Goal: Transaction & Acquisition: Purchase product/service

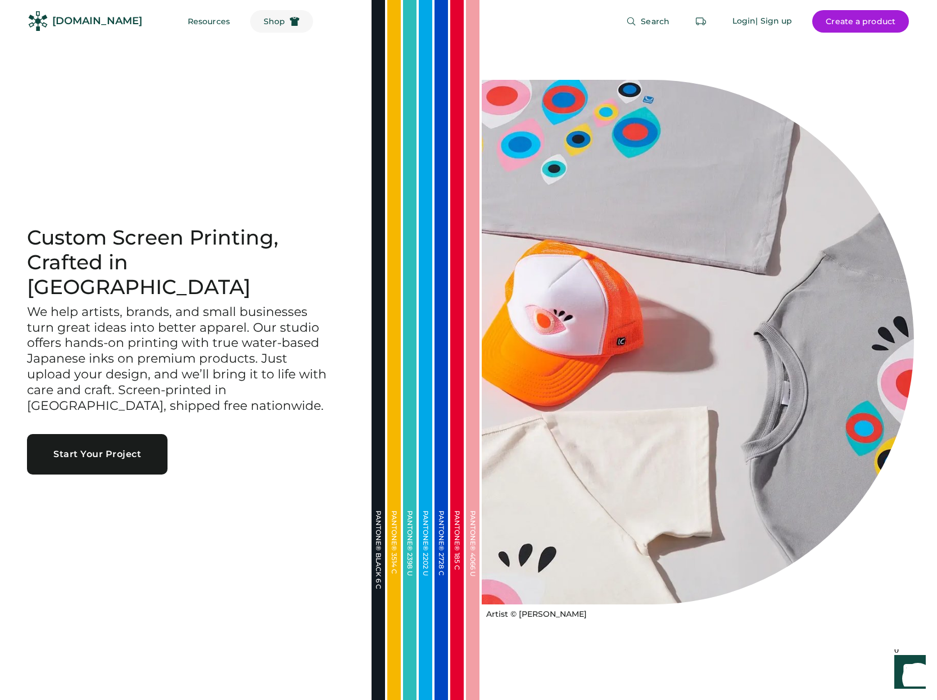
click at [289, 23] on icon at bounding box center [294, 21] width 10 height 10
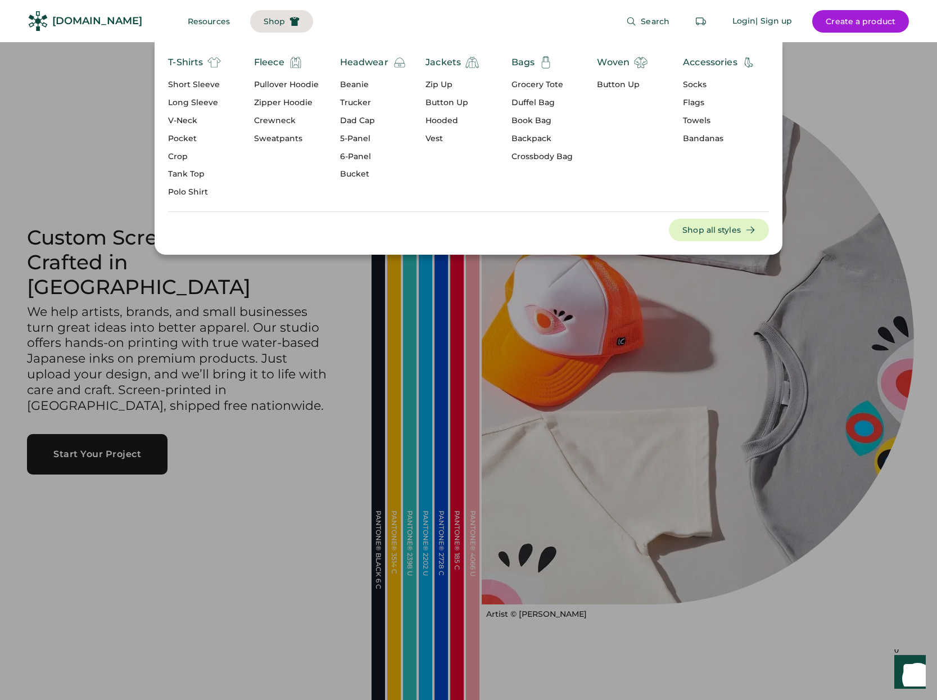
click at [289, 84] on div "Pullover Hoodie" at bounding box center [286, 84] width 65 height 11
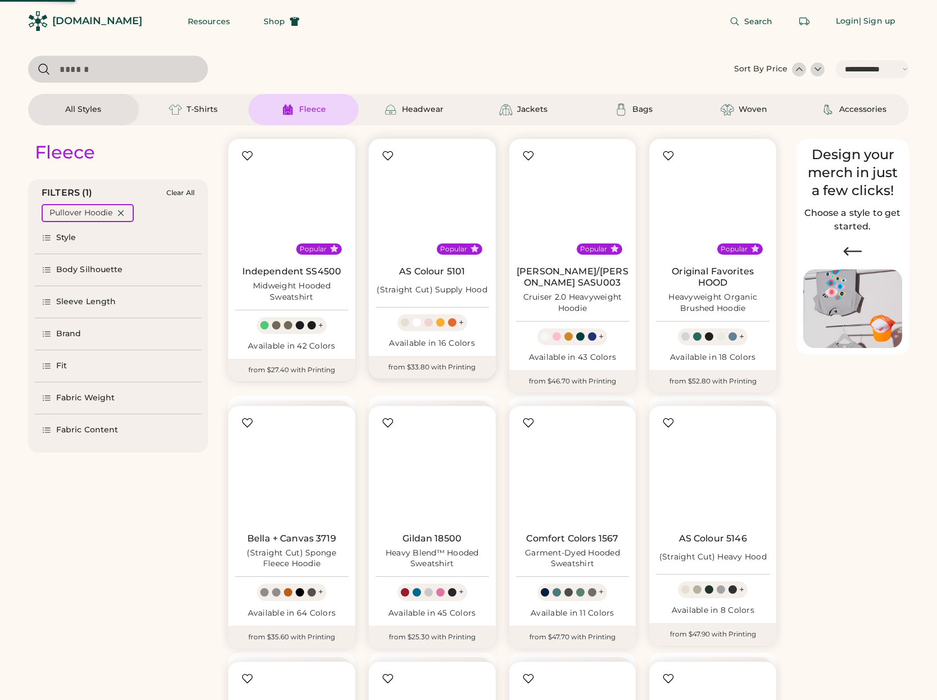
select select "*****"
select select "*"
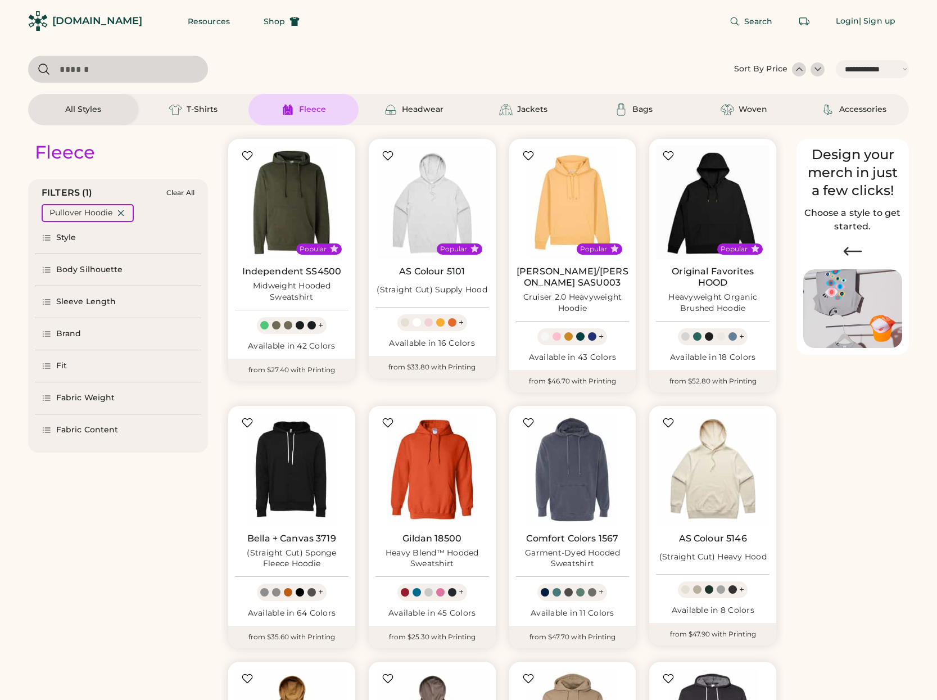
scroll to position [57, 0]
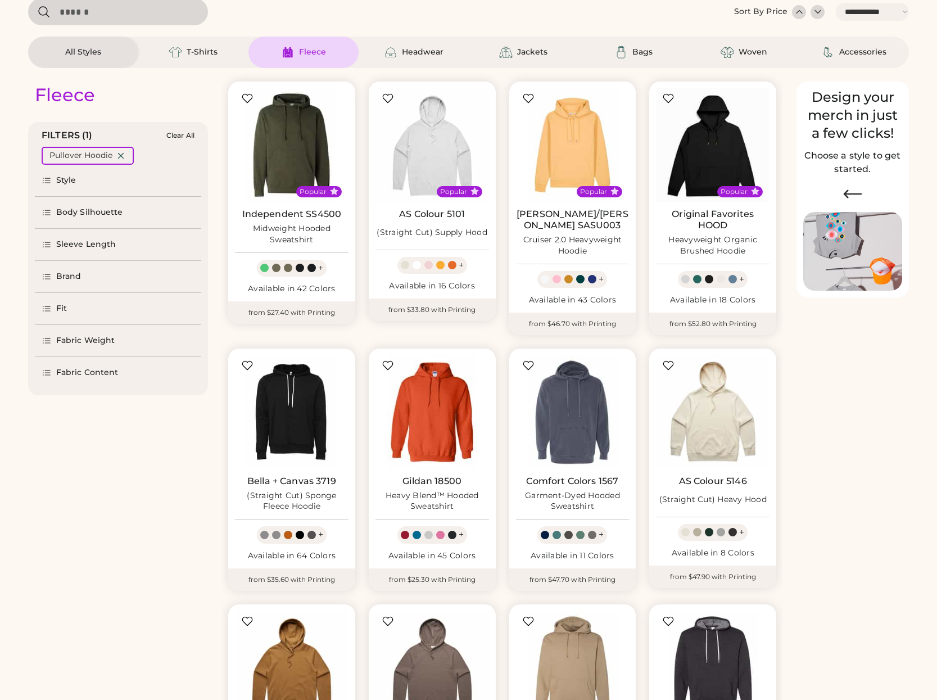
select select "*****"
select select "*"
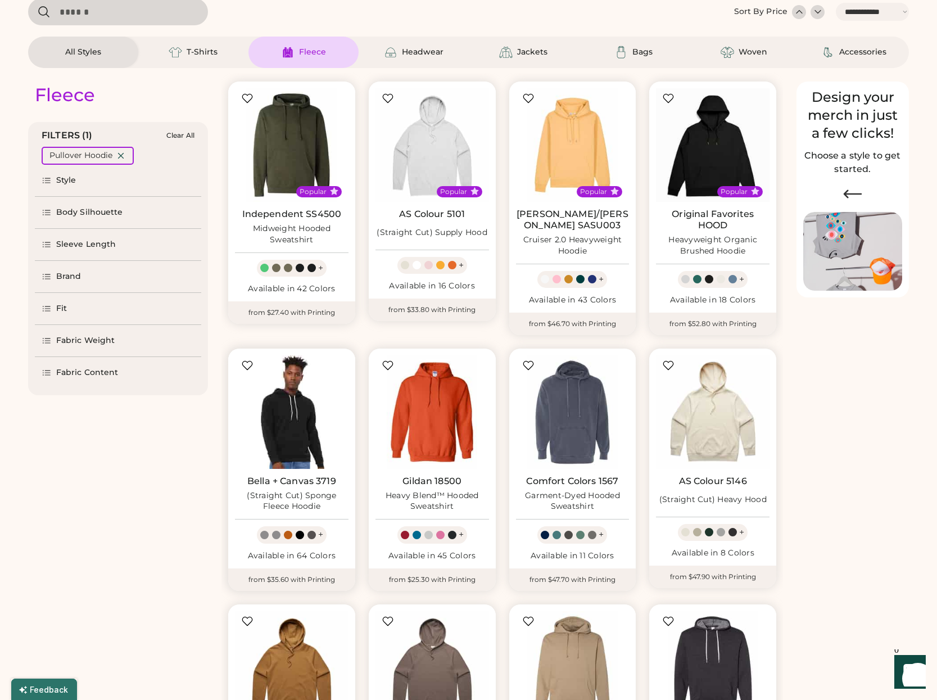
click at [291, 447] on img at bounding box center [292, 412] width 114 height 114
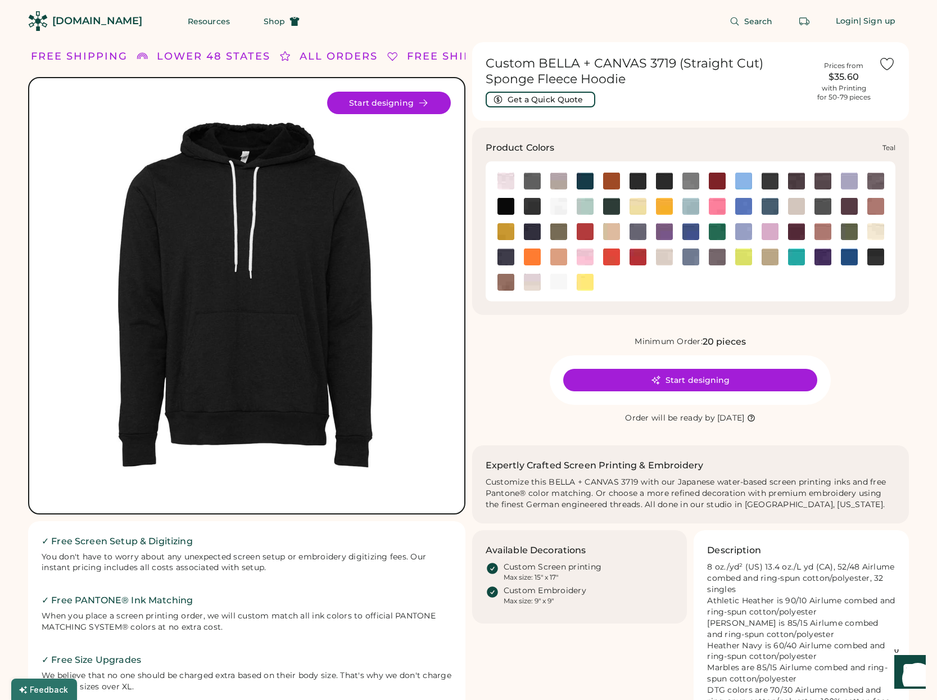
click at [798, 262] on img at bounding box center [796, 256] width 17 height 17
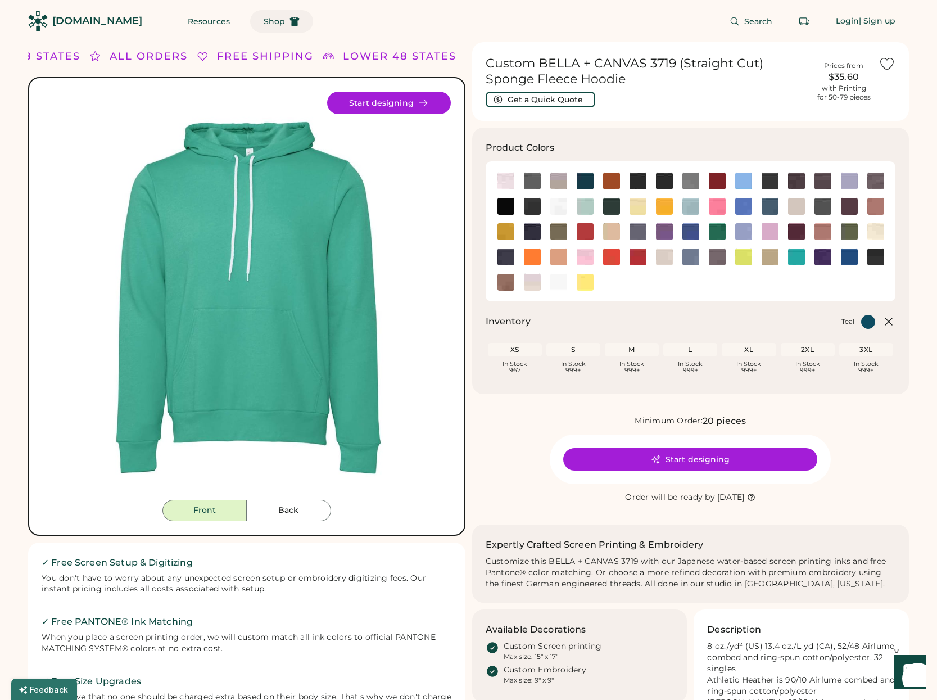
click at [264, 19] on span "Shop" at bounding box center [274, 21] width 21 height 8
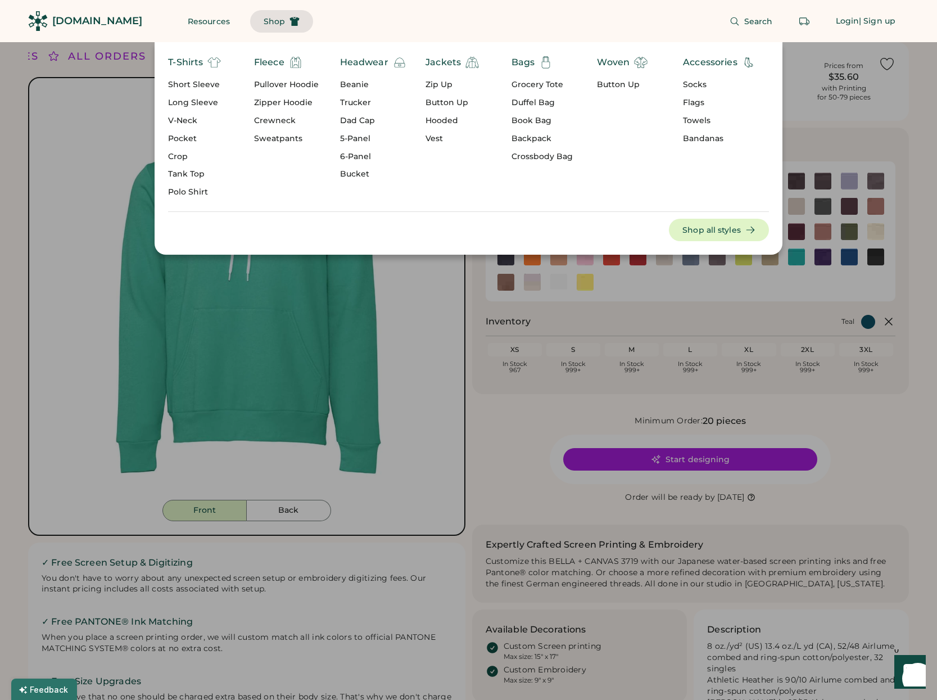
click at [202, 102] on div "Long Sleeve" at bounding box center [194, 102] width 53 height 11
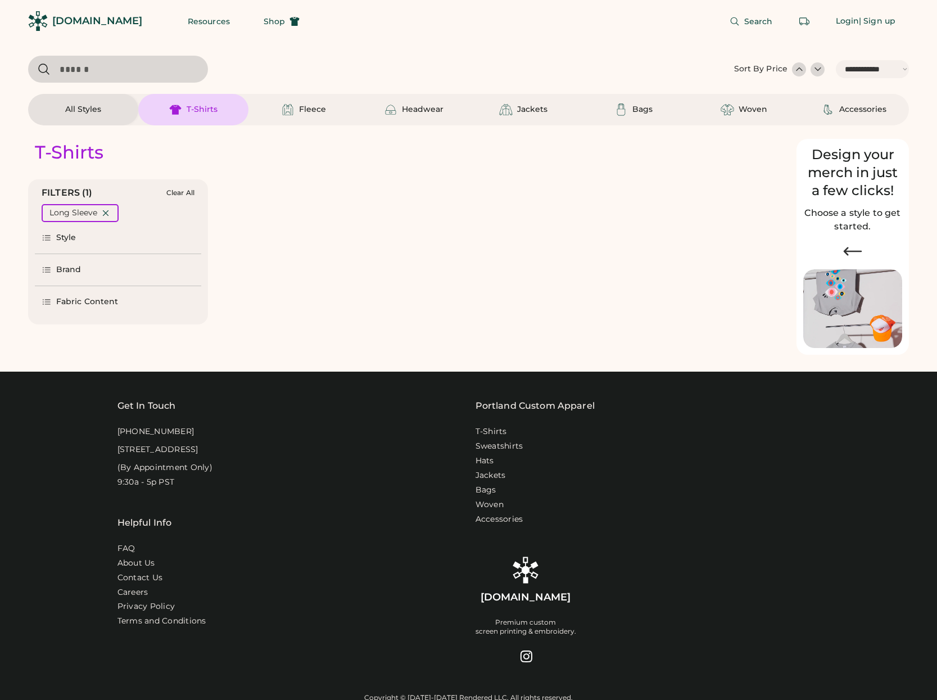
select select "*****"
select select "*"
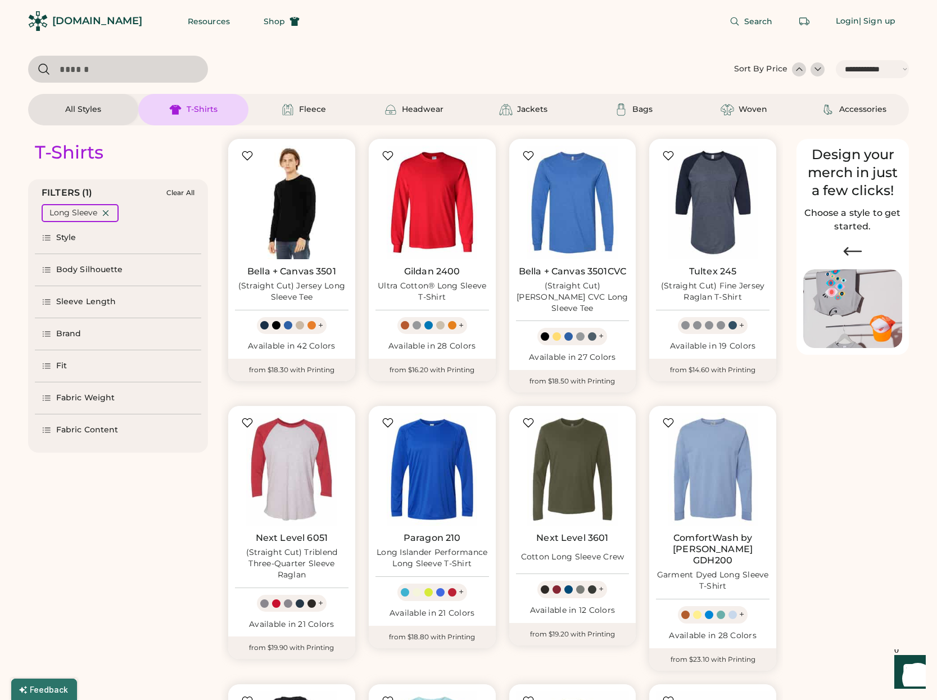
click at [296, 207] on img at bounding box center [292, 203] width 114 height 114
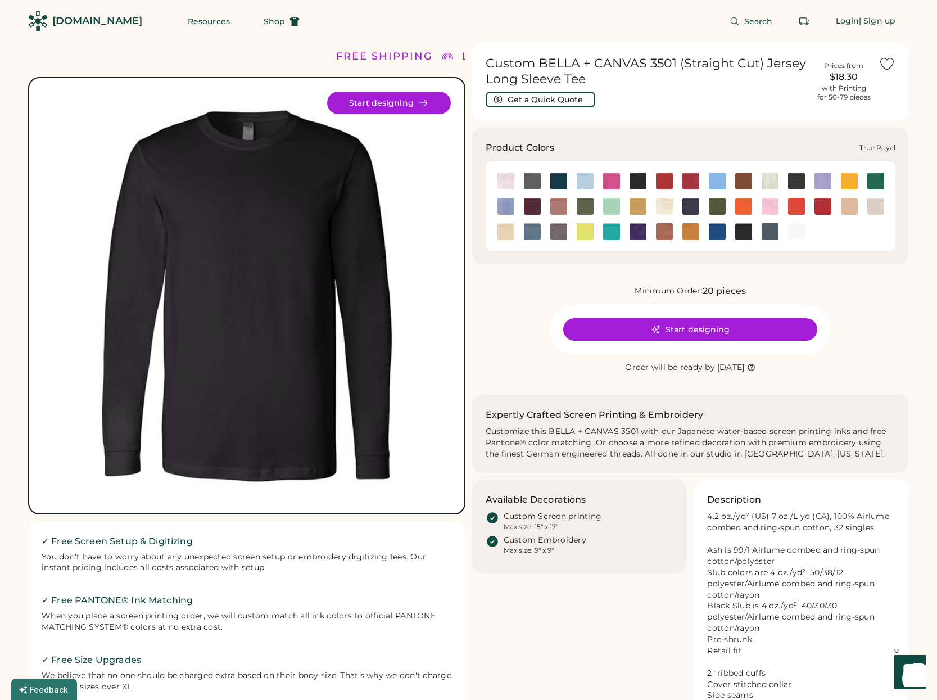
click at [720, 230] on img at bounding box center [717, 231] width 17 height 17
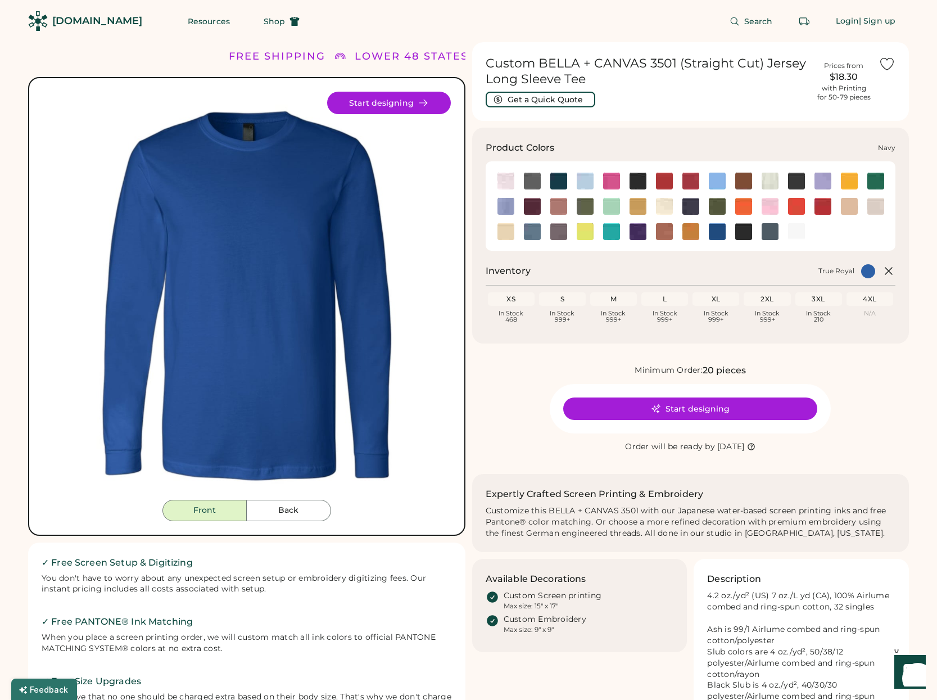
click at [688, 210] on img at bounding box center [690, 206] width 17 height 17
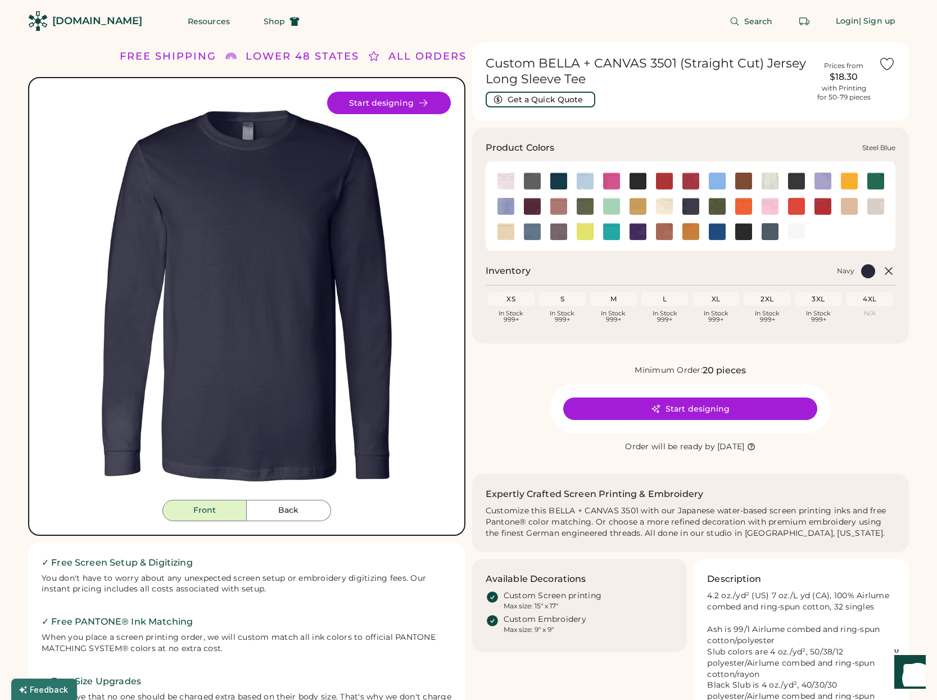
click at [533, 228] on img at bounding box center [532, 231] width 17 height 17
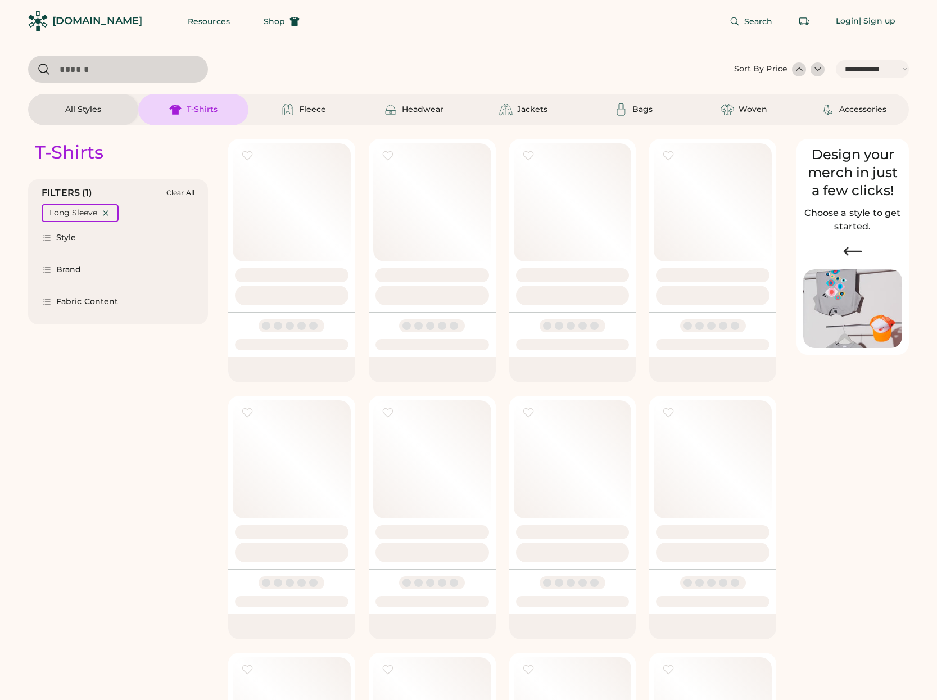
select select "*****"
select select "*"
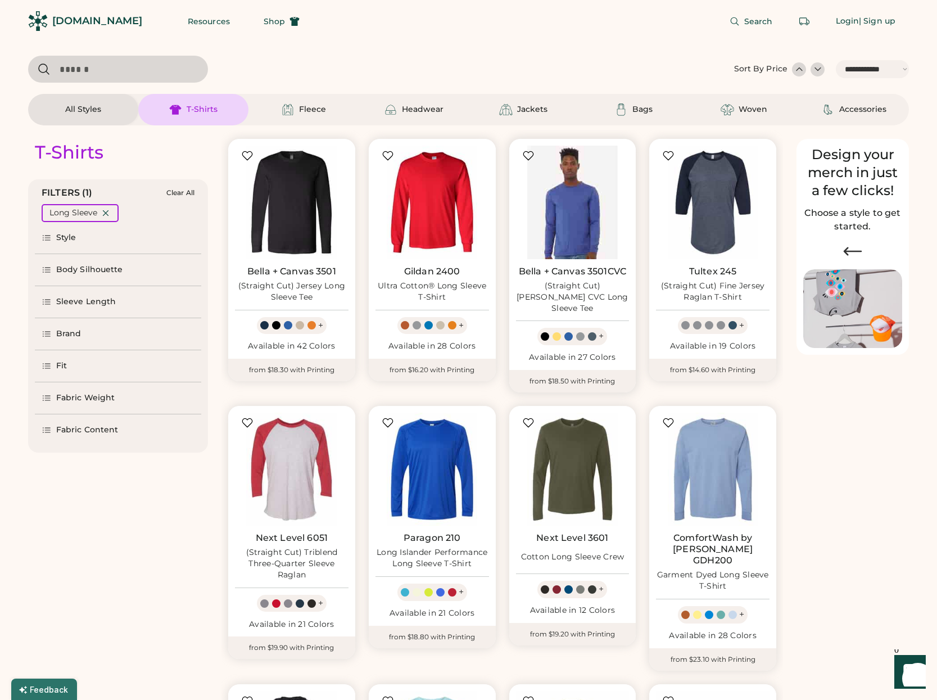
click at [577, 213] on img at bounding box center [573, 203] width 114 height 114
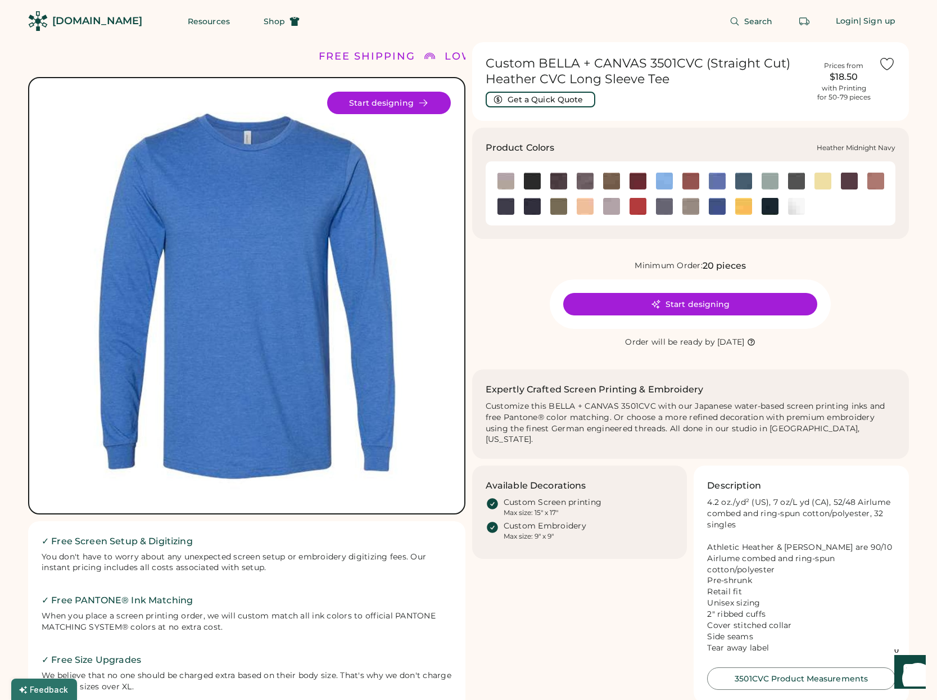
click at [504, 209] on img at bounding box center [505, 206] width 17 height 17
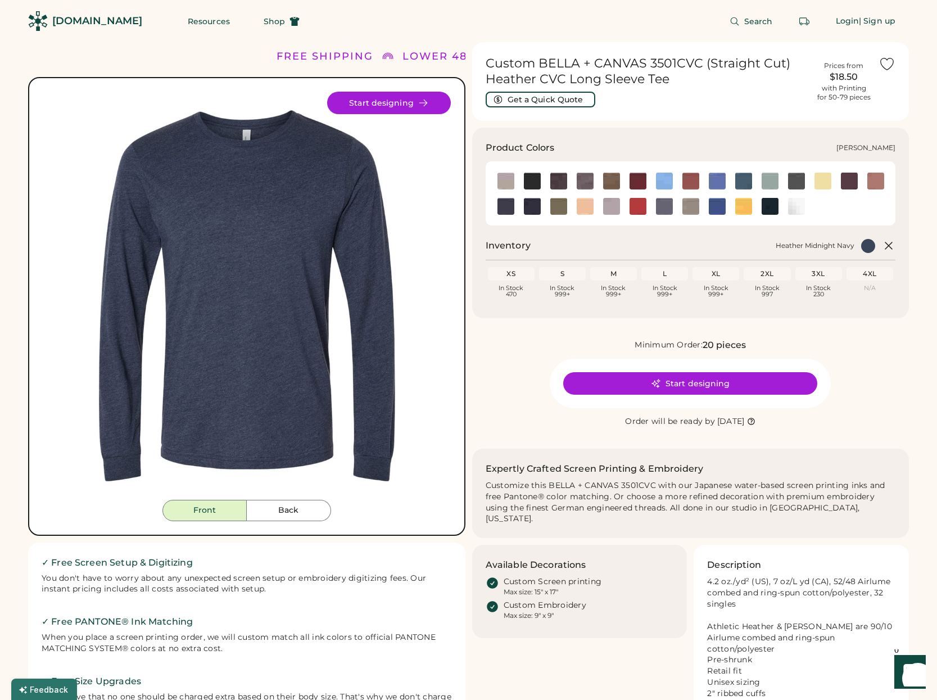
click at [534, 209] on img at bounding box center [532, 206] width 17 height 17
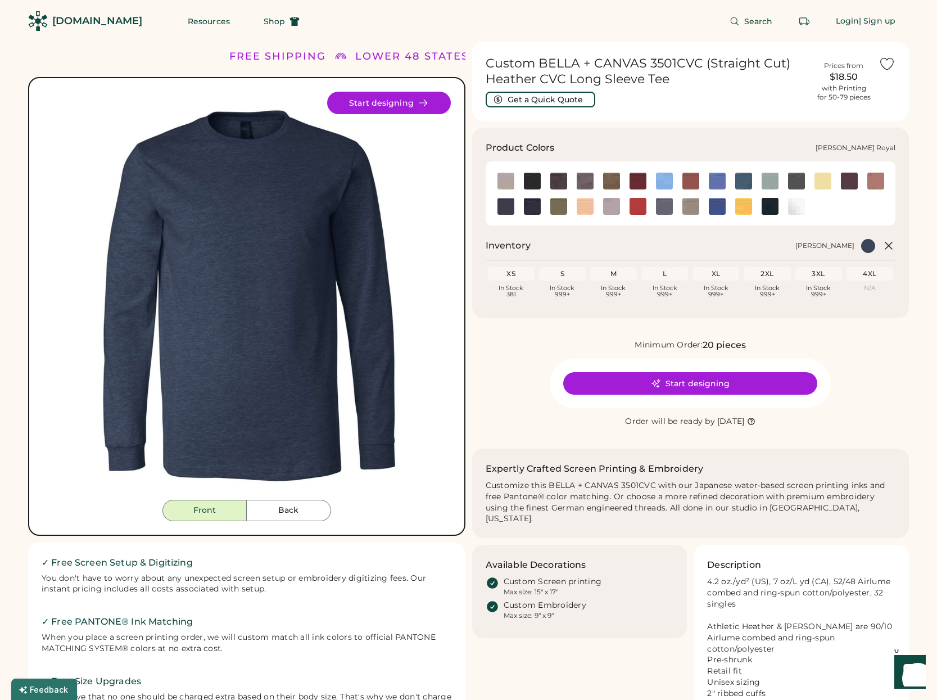
click at [714, 204] on img at bounding box center [717, 206] width 17 height 17
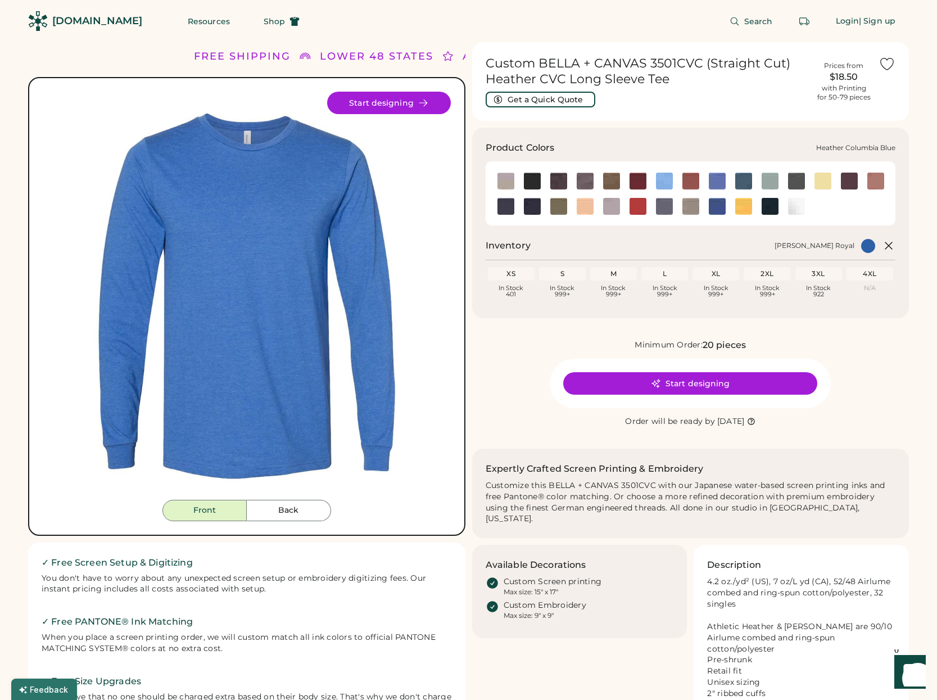
click at [718, 185] on img at bounding box center [717, 181] width 17 height 17
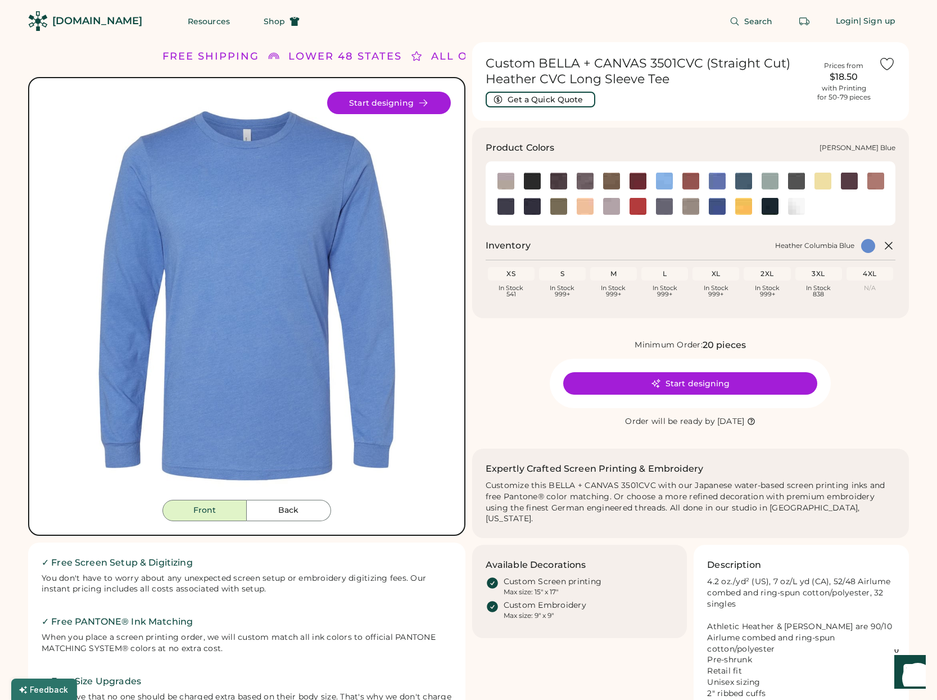
click at [665, 182] on img at bounding box center [664, 181] width 17 height 17
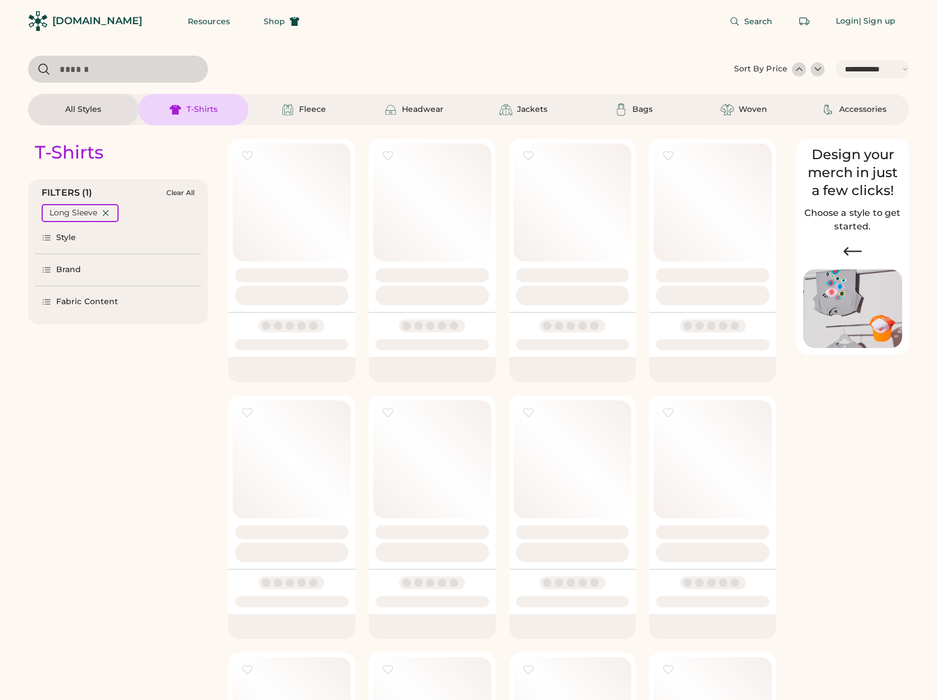
select select "*****"
select select "*"
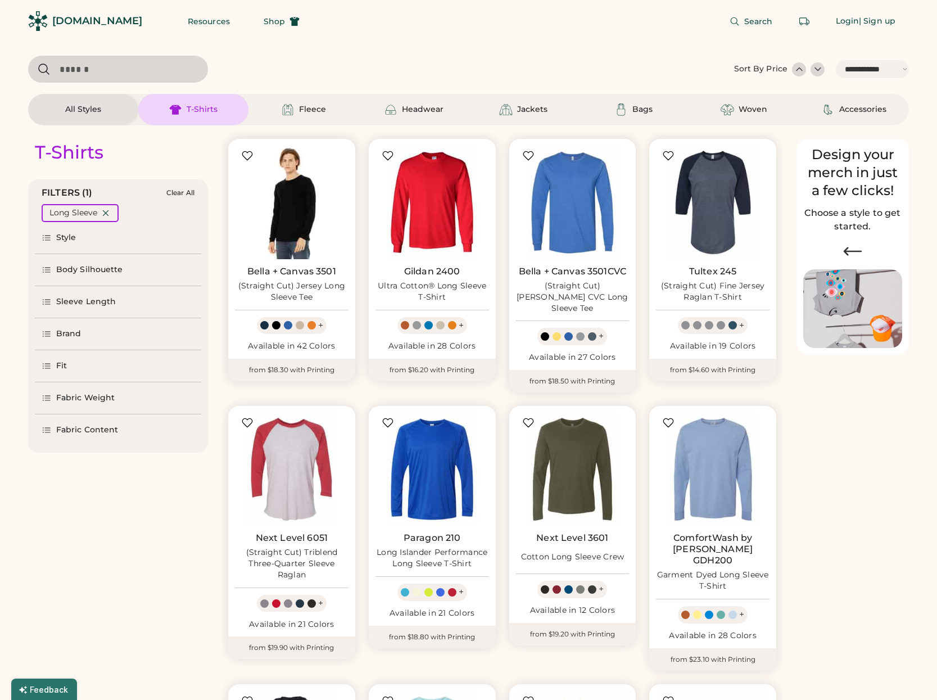
click at [312, 219] on img at bounding box center [292, 203] width 114 height 114
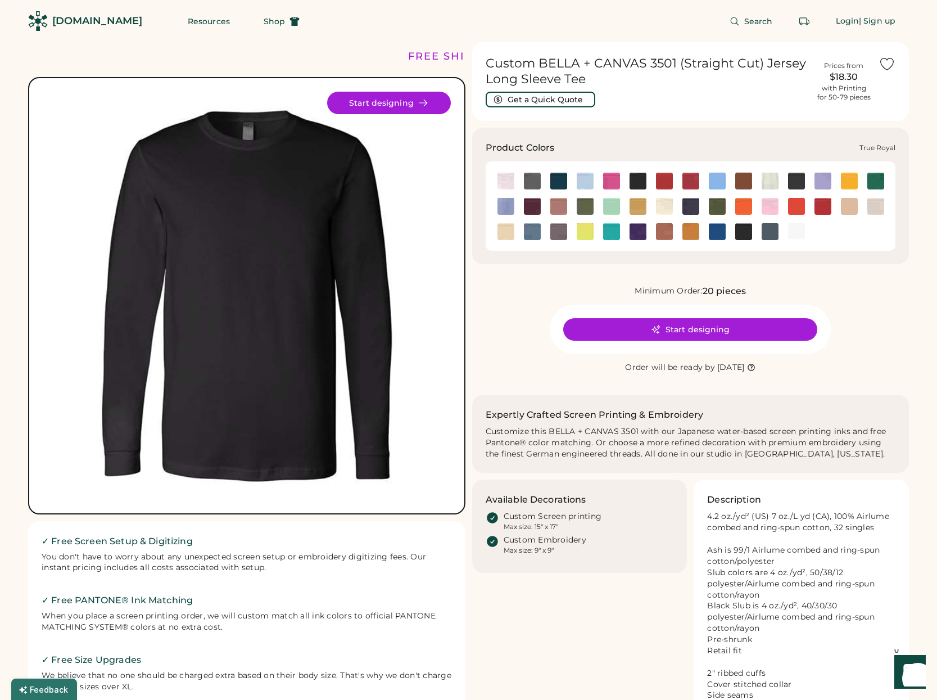
click at [712, 233] on img at bounding box center [717, 231] width 17 height 17
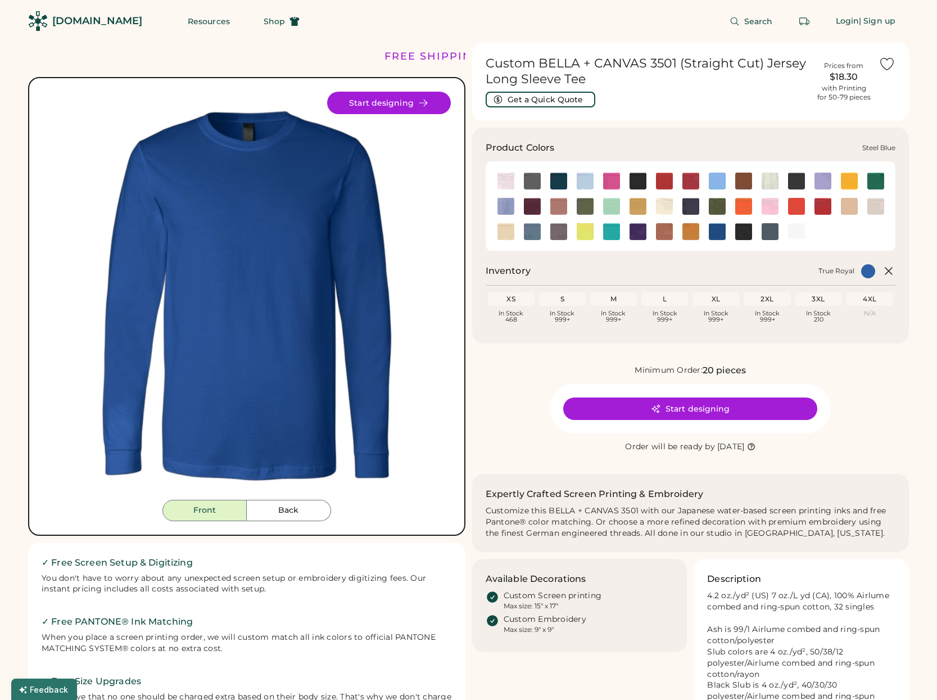
click at [533, 227] on img at bounding box center [532, 231] width 17 height 17
